Goal: Task Accomplishment & Management: Manage account settings

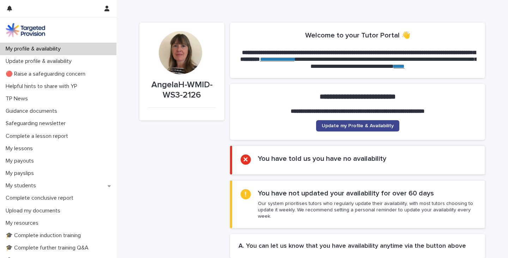
click at [355, 125] on span "Update my Profile & Availability" at bounding box center [358, 125] width 72 height 5
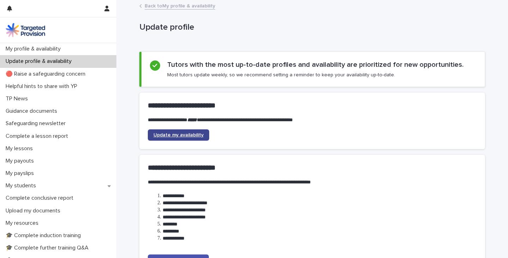
click at [179, 134] on span "Update my availability" at bounding box center [179, 134] width 50 height 5
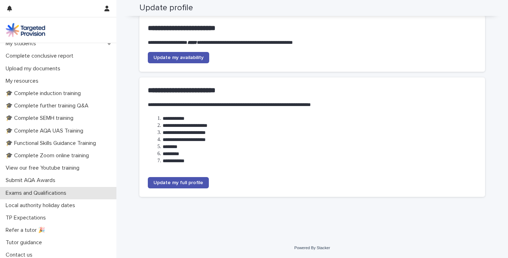
scroll to position [145, 0]
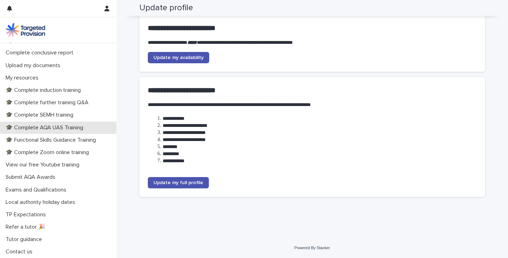
click at [68, 124] on p "🎓 Complete AQA UAS Training" at bounding box center [46, 127] width 86 height 7
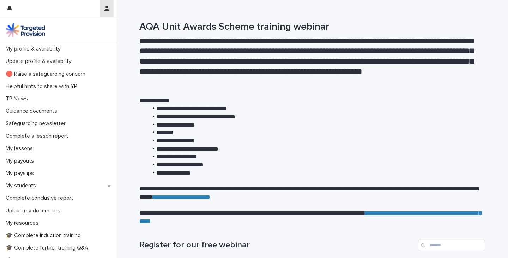
click at [108, 6] on icon "button" at bounding box center [107, 9] width 5 height 6
click at [77, 28] on p "Log Out" at bounding box center [86, 30] width 44 height 12
